Goal: Navigation & Orientation: Understand site structure

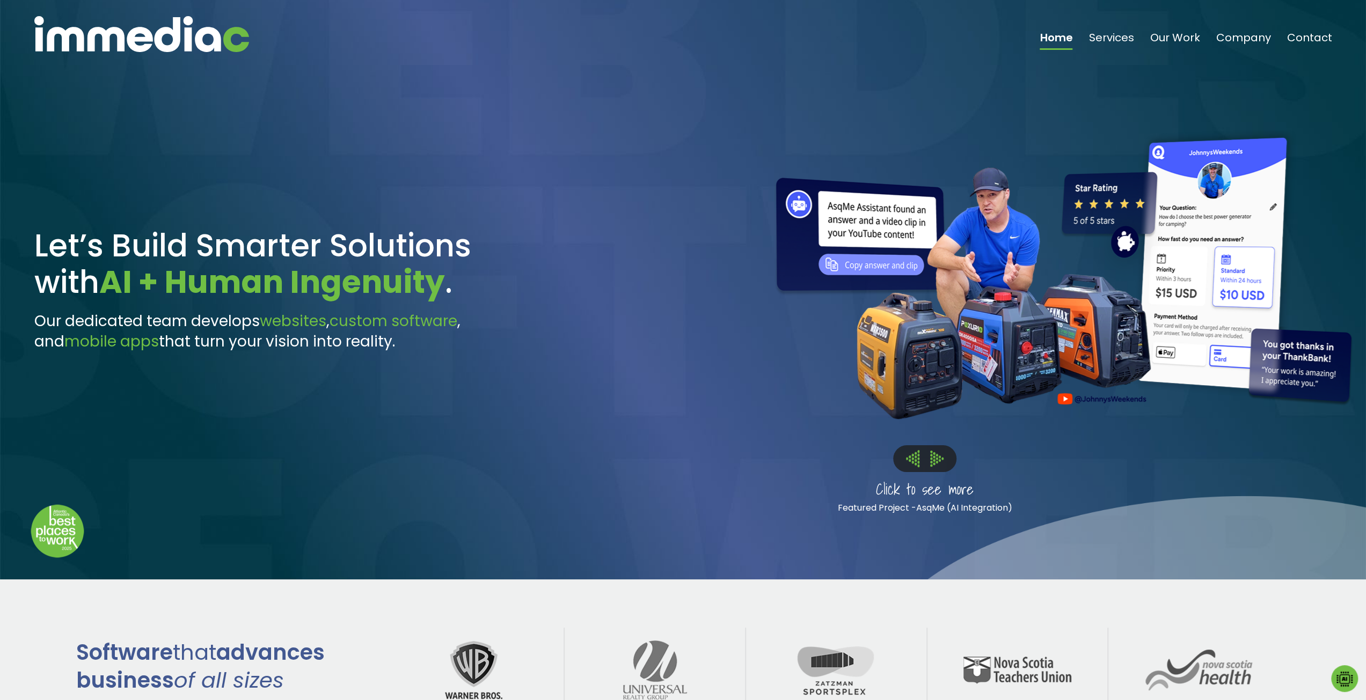
click at [941, 459] on img at bounding box center [936, 459] width 13 height 16
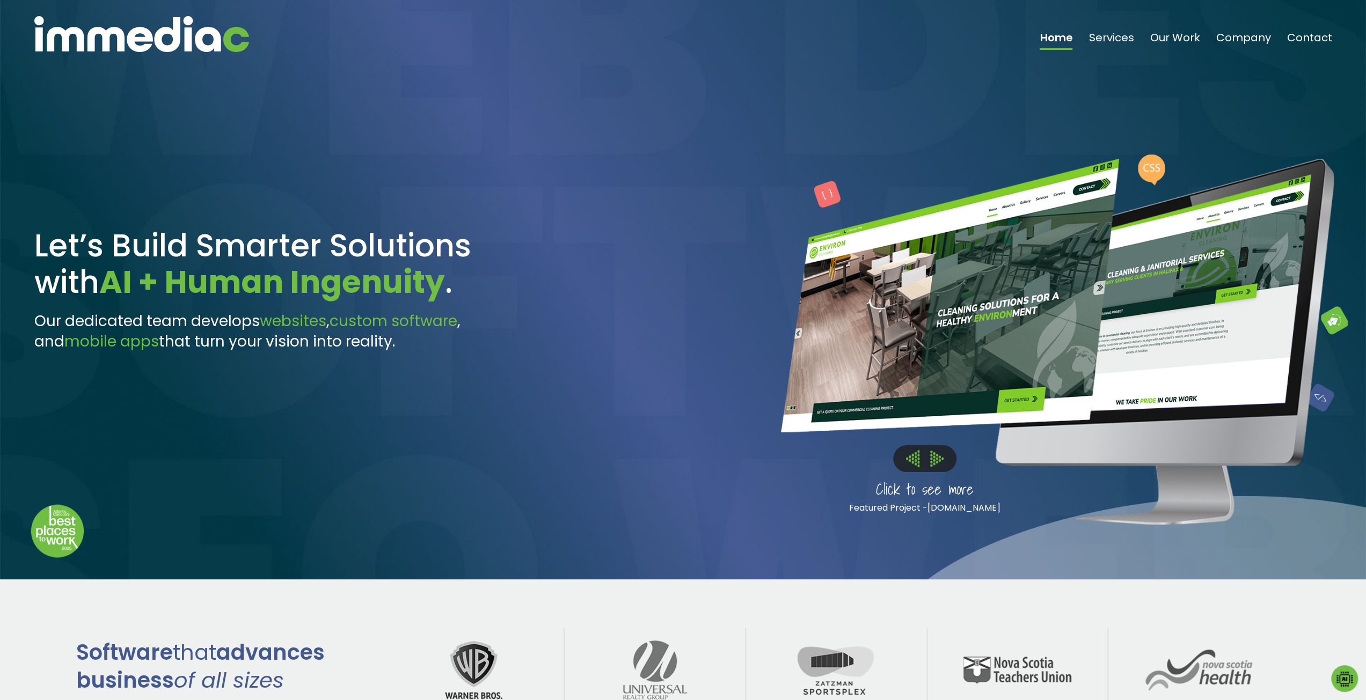
click at [941, 459] on img at bounding box center [936, 459] width 13 height 16
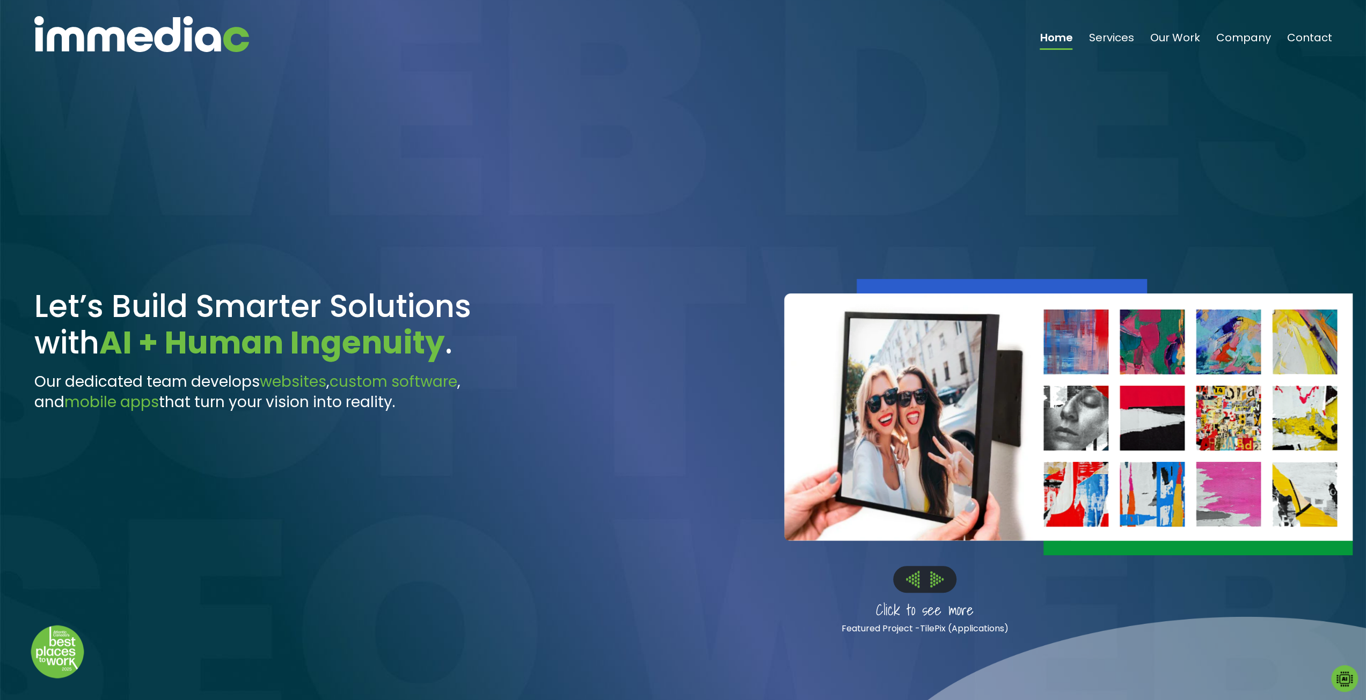
drag, startPoint x: 0, startPoint y: 0, endPoint x: 129, endPoint y: 35, distance: 133.6
click at [129, 35] on img at bounding box center [141, 34] width 215 height 36
